Goal: Communication & Community: Connect with others

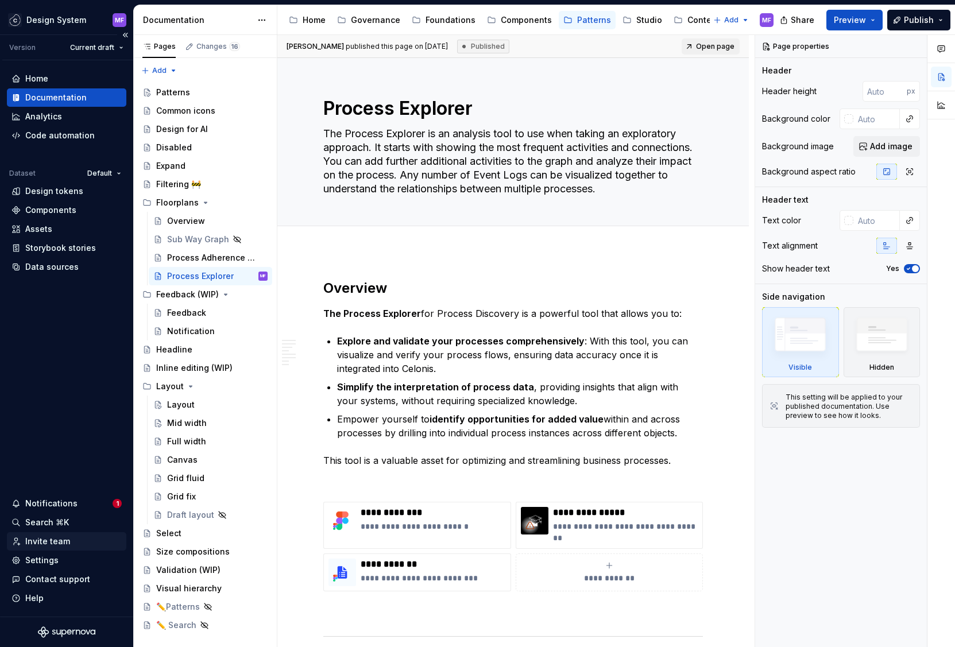
type textarea "*"
drag, startPoint x: 59, startPoint y: 542, endPoint x: 106, endPoint y: 521, distance: 51.2
click at [59, 542] on div "Invite team" at bounding box center [47, 541] width 45 height 11
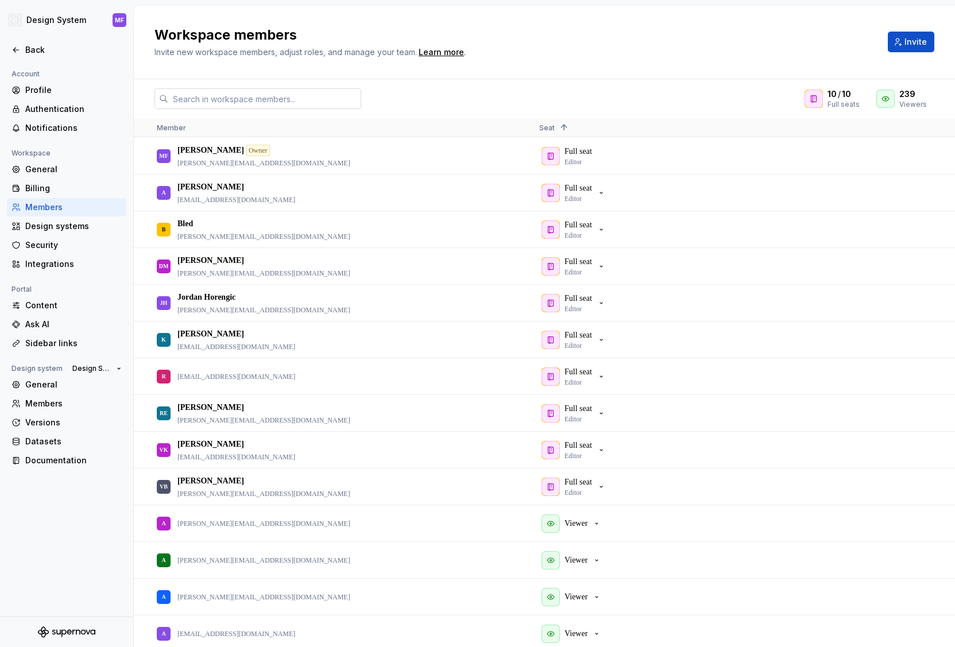
click at [209, 102] on input "text" at bounding box center [264, 98] width 193 height 21
paste input "[PERSON_NAME][EMAIL_ADDRESS][DOMAIN_NAME]"
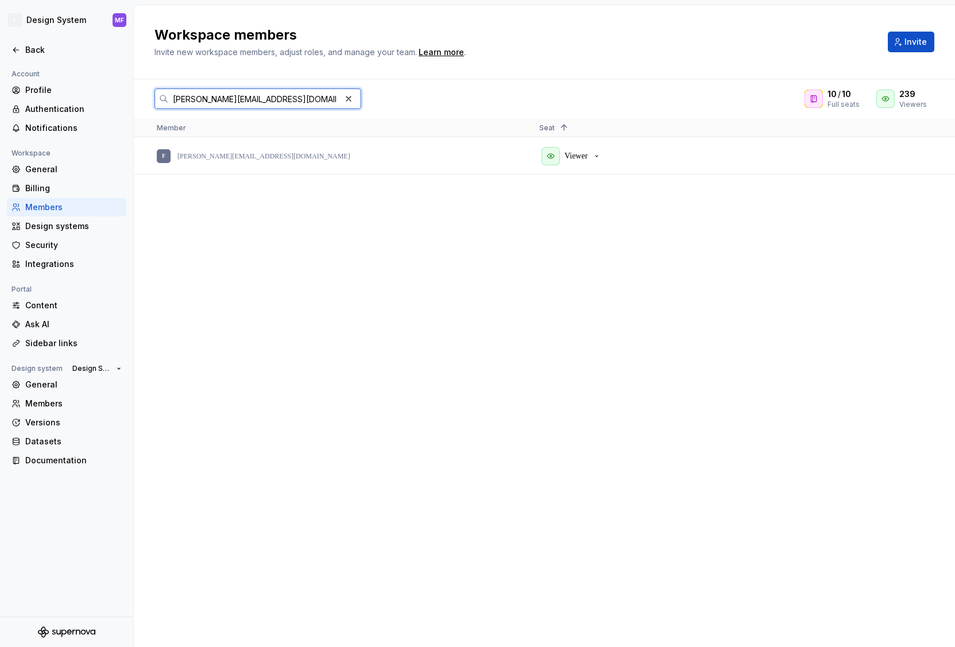
type input "[PERSON_NAME][EMAIL_ADDRESS][DOMAIN_NAME]"
click at [661, 98] on div "[PERSON_NAME][EMAIL_ADDRESS][DOMAIN_NAME] 10 / 10 Full seats 239 Viewers" at bounding box center [544, 98] width 821 height 21
click at [346, 101] on button "button" at bounding box center [349, 99] width 16 height 16
